Goal: Subscribe to service/newsletter

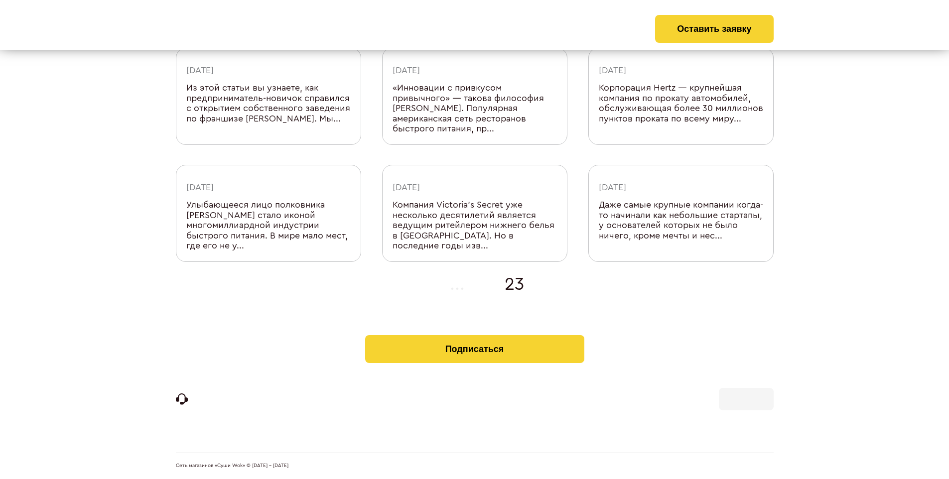
scroll to position [306, 0]
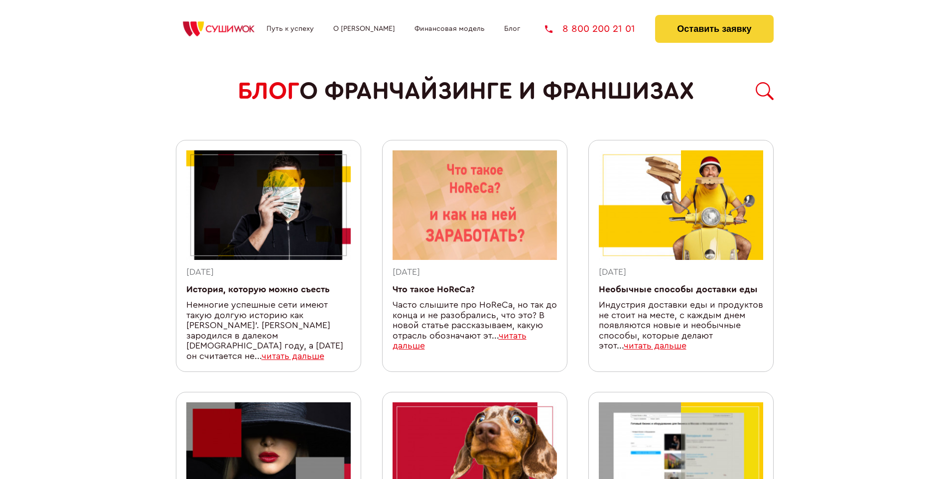
scroll to position [857, 0]
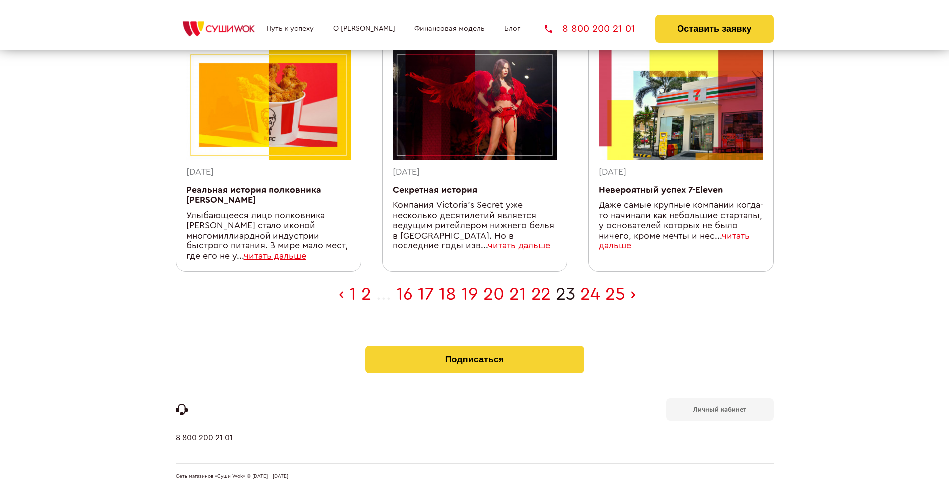
click at [719, 407] on b "Личный кабинет" at bounding box center [720, 410] width 53 height 6
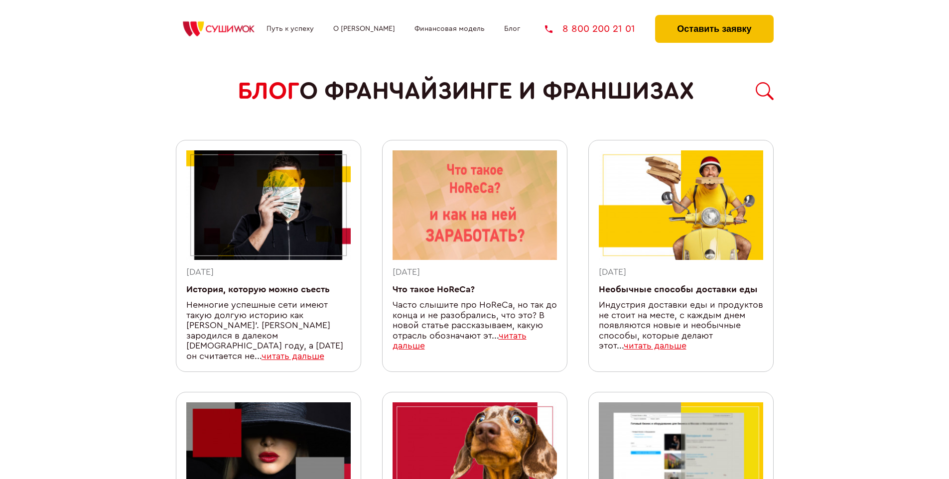
click at [714, 17] on button "Оставить заявку" at bounding box center [714, 29] width 118 height 28
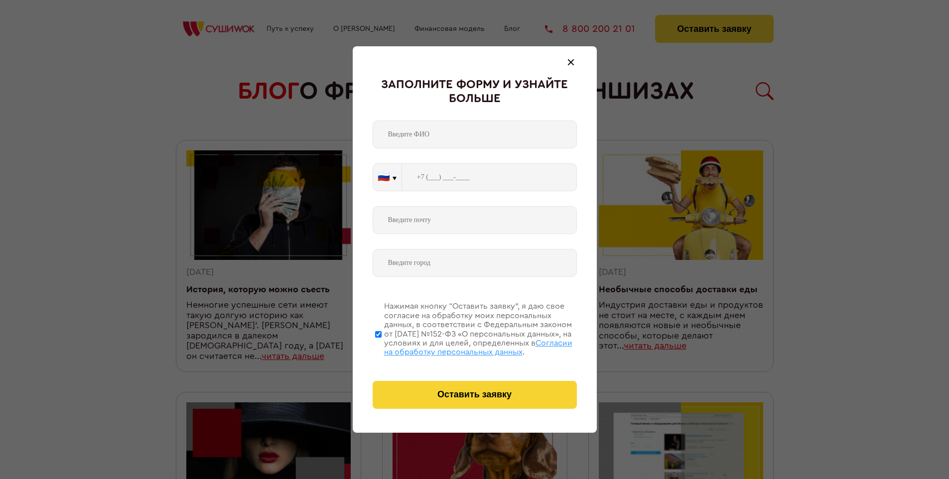
click at [462, 346] on span "Согласии на обработку персональных данных" at bounding box center [478, 347] width 188 height 17
click at [382, 346] on input "Нажимая кнопку “Оставить заявку”, я даю свое согласие на обработку моих персона…" at bounding box center [378, 334] width 6 height 80
checkbox input "false"
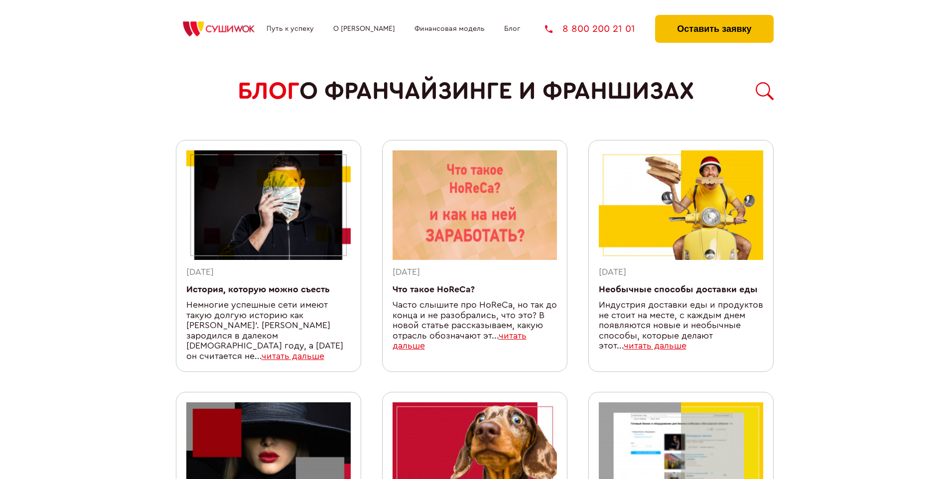
click at [714, 17] on button "Оставить заявку" at bounding box center [714, 29] width 118 height 28
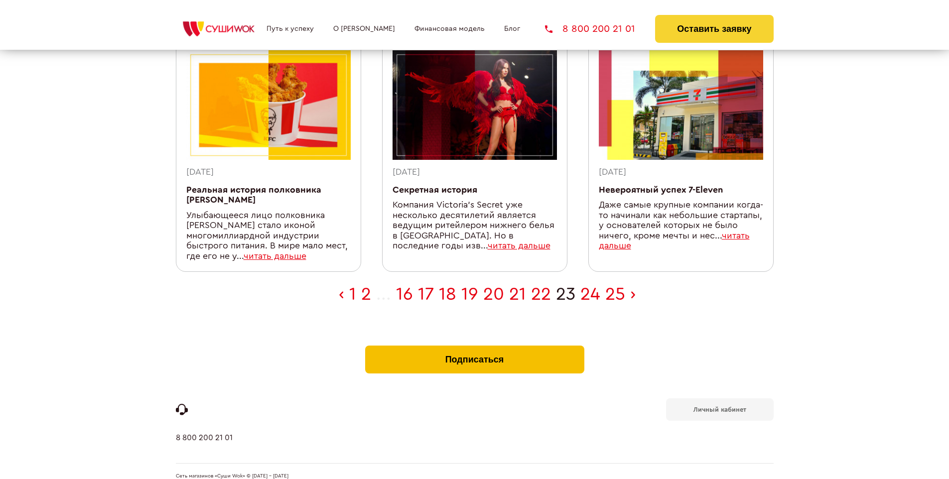
click at [474, 346] on button "Подписаться" at bounding box center [474, 360] width 219 height 28
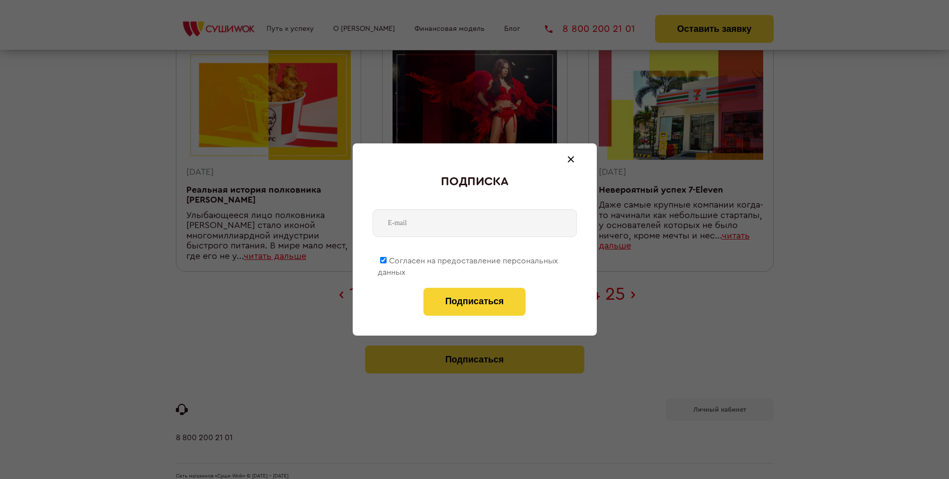
click at [468, 259] on span "Согласен на предоставление персональных данных" at bounding box center [468, 266] width 180 height 19
click at [387, 259] on input "Согласен на предоставление персональных данных" at bounding box center [383, 260] width 6 height 6
checkbox input "false"
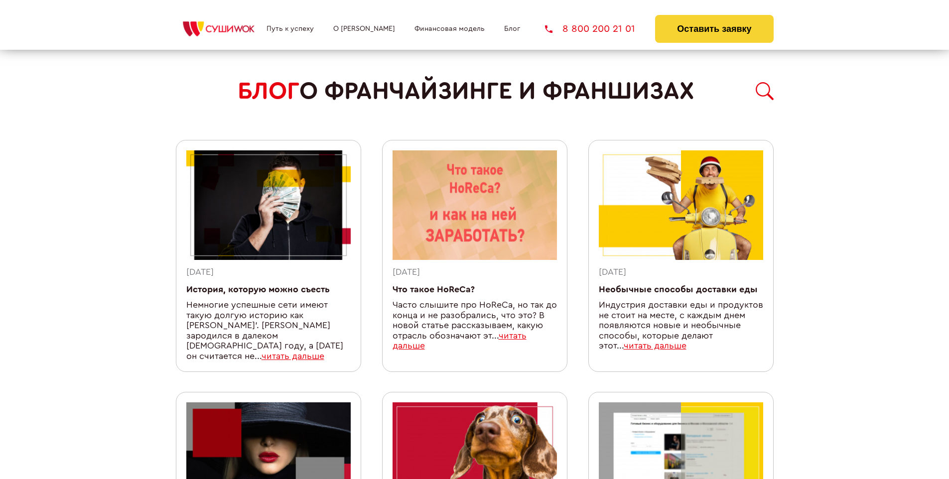
scroll to position [857, 0]
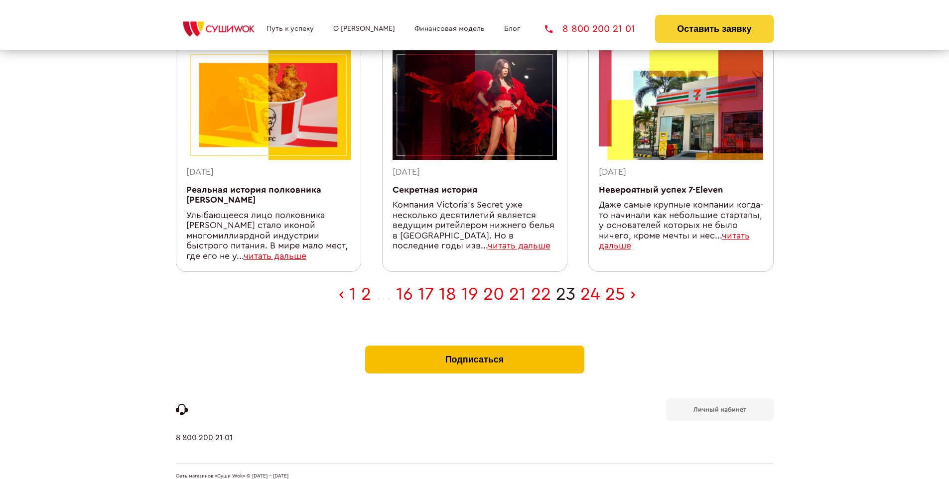
click at [474, 346] on button "Подписаться" at bounding box center [474, 360] width 219 height 28
